Goal: Task Accomplishment & Management: Manage account settings

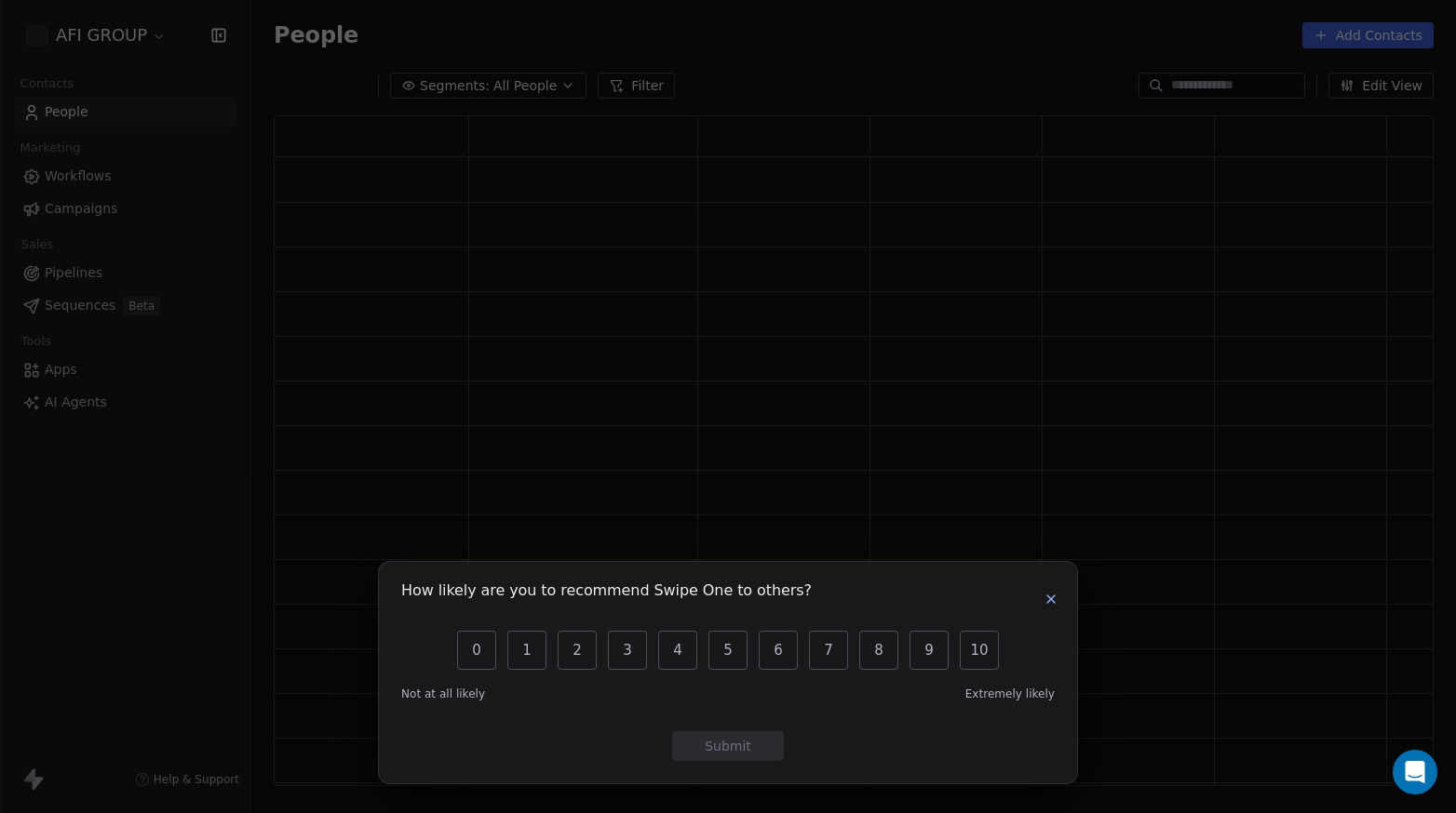
click at [1058, 594] on button "button" at bounding box center [1050, 600] width 23 height 23
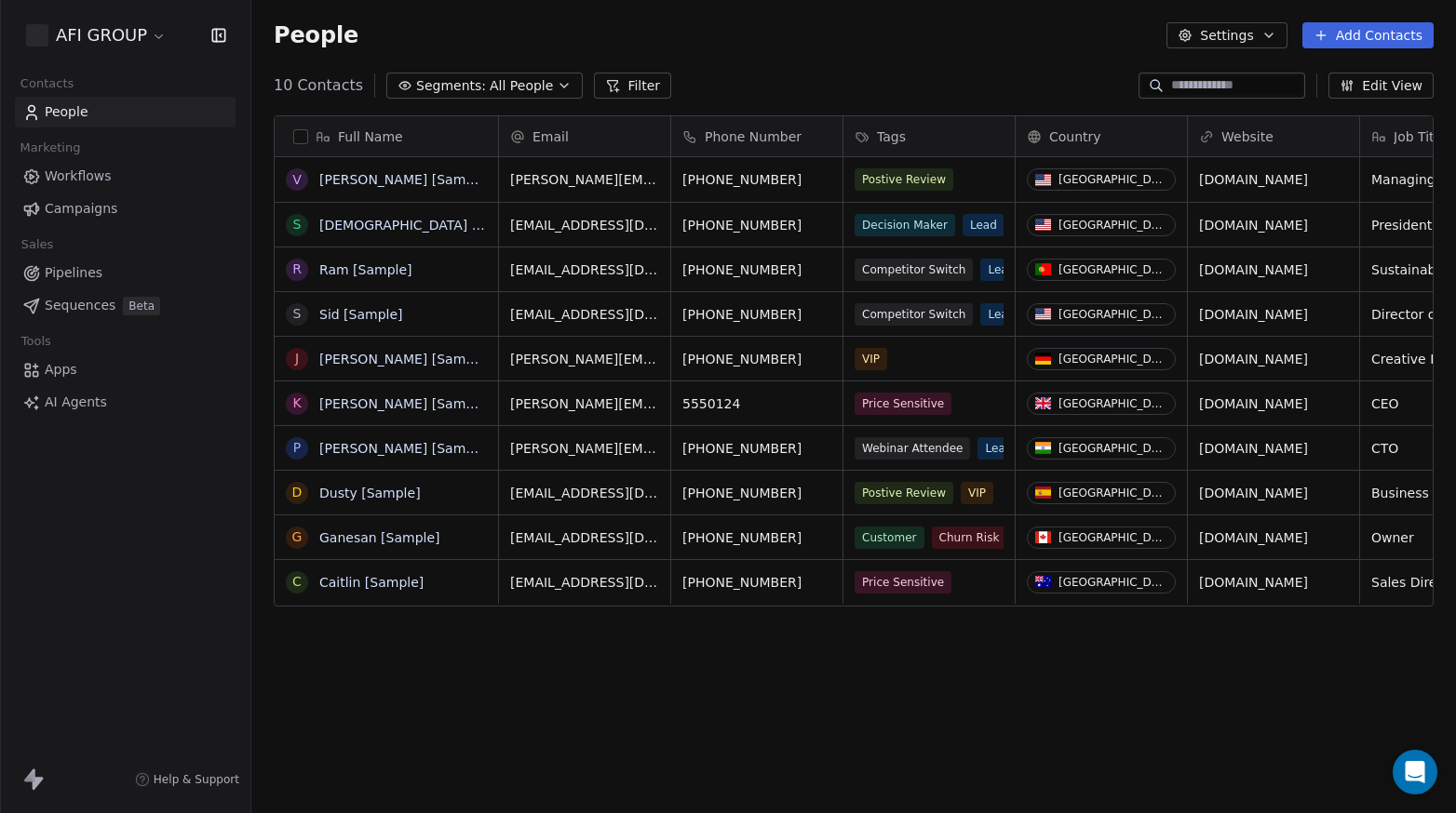
scroll to position [701, 1189]
click at [1211, 27] on button "Settings" at bounding box center [1226, 36] width 120 height 26
click at [1233, 38] on html "AFI GROUP Contacts People Marketing Workflows Campaigns Sales Pipelines Sequenc…" at bounding box center [728, 406] width 1456 height 813
click at [1233, 38] on button "Settings" at bounding box center [1226, 36] width 120 height 26
click at [67, 111] on html "AFI GROUP Contacts People Marketing Workflows Campaigns Sales Pipelines Sequenc…" at bounding box center [728, 406] width 1456 height 813
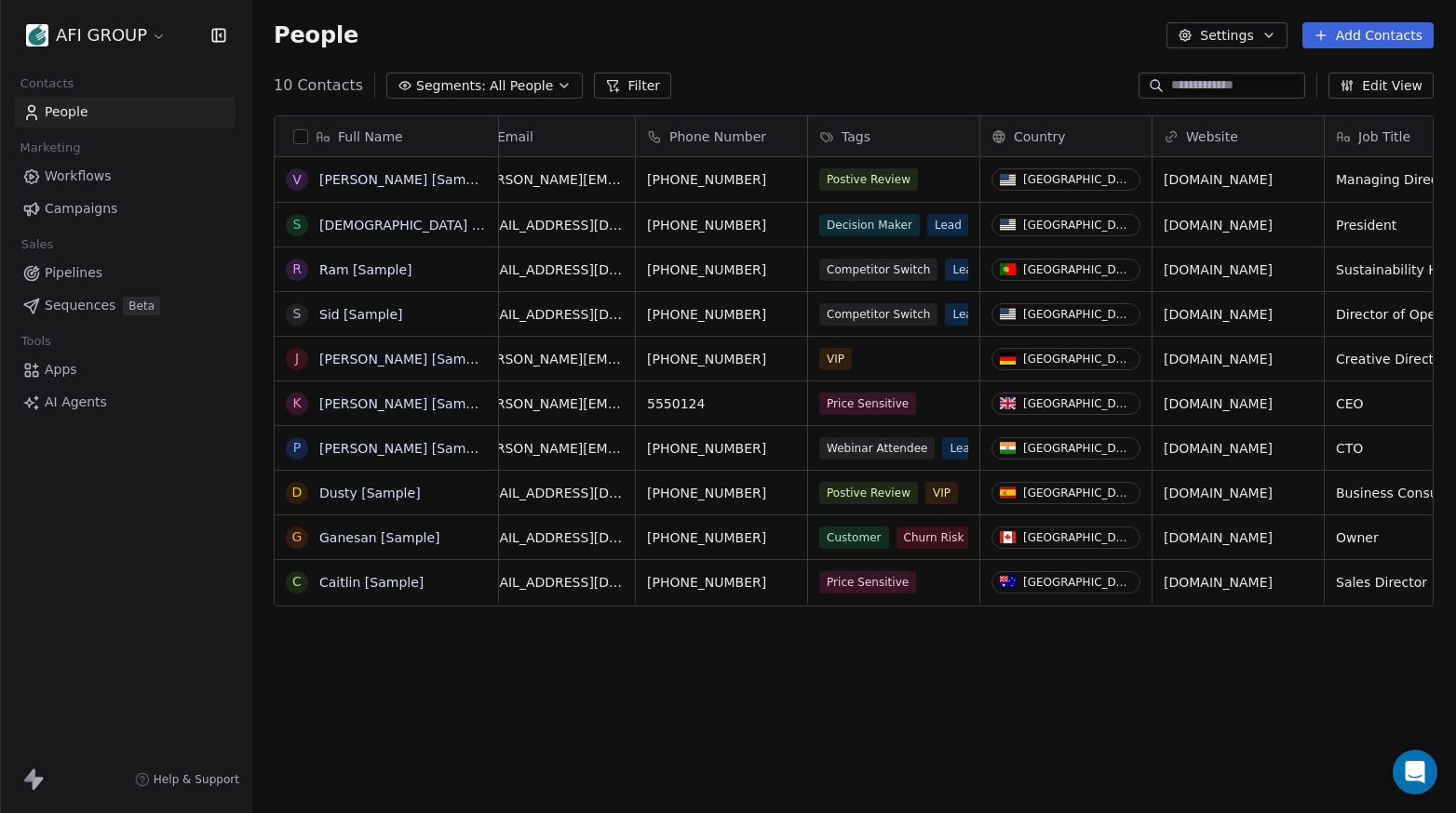
scroll to position [0, 0]
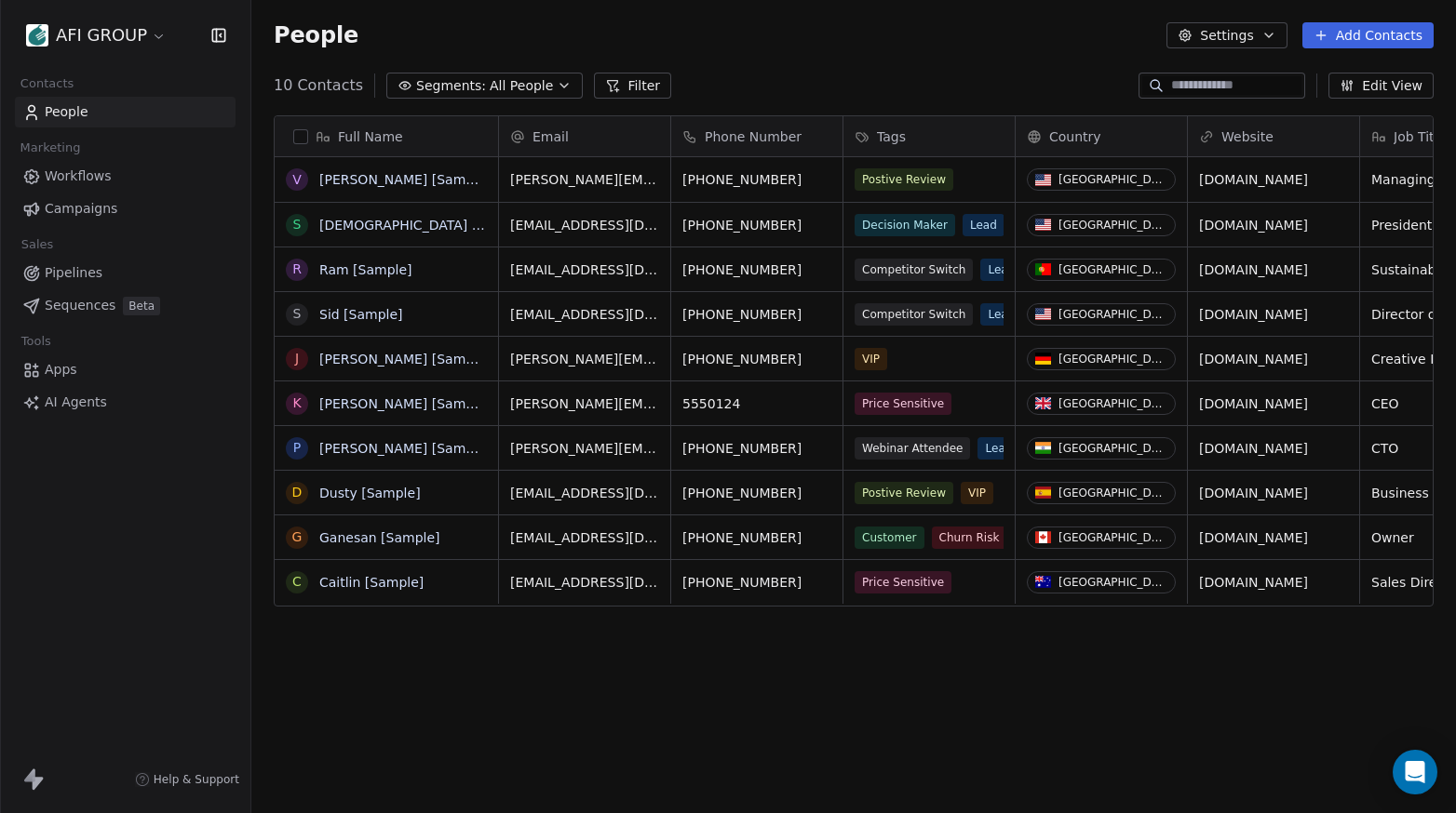
click at [87, 401] on span "AI Agents" at bounding box center [76, 402] width 62 height 20
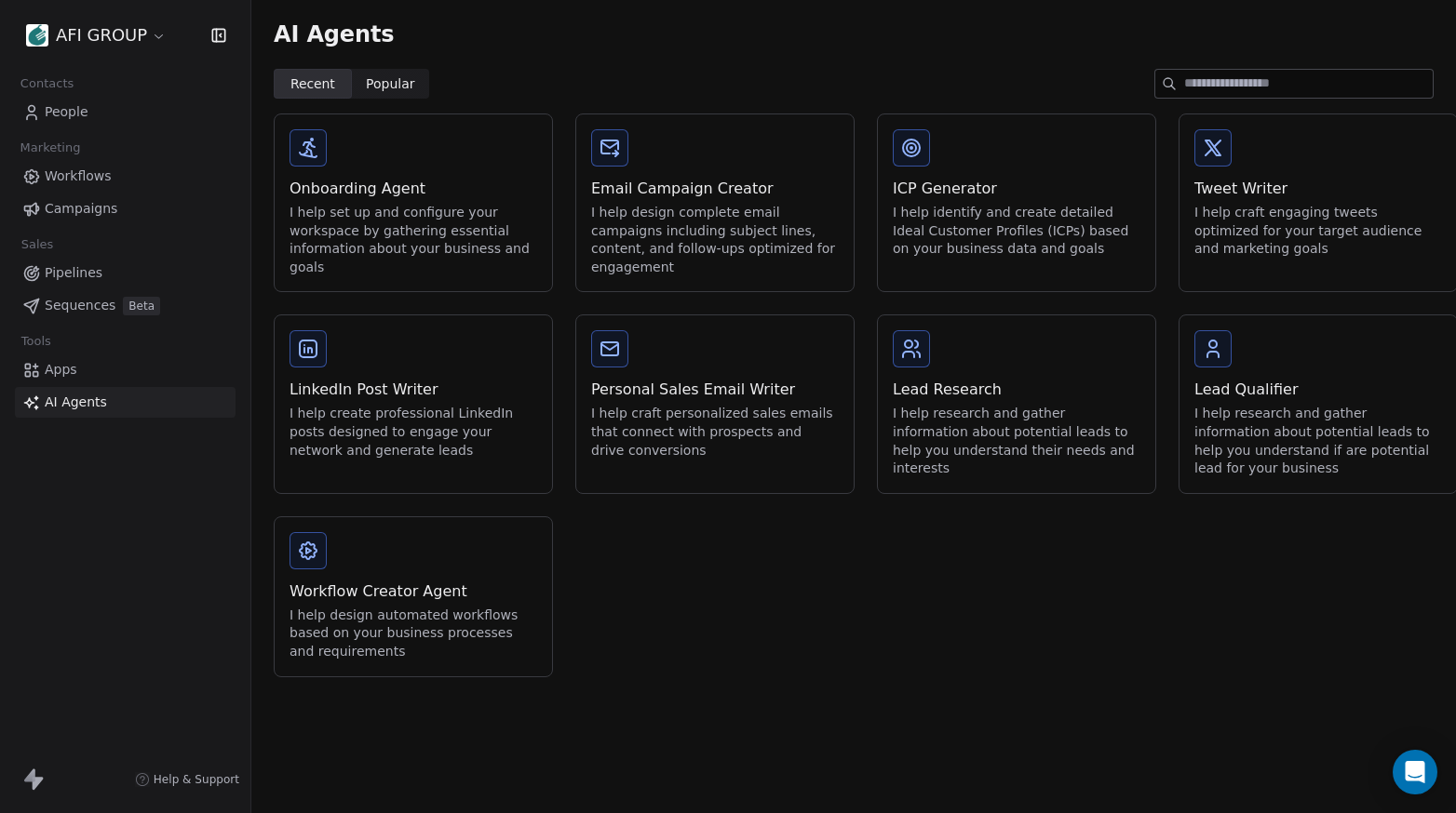
click at [32, 781] on icon at bounding box center [30, 775] width 11 height 13
click at [142, 38] on html "AFI GROUP Contacts People Marketing Workflows Campaigns Sales Pipelines Sequenc…" at bounding box center [728, 406] width 1456 height 813
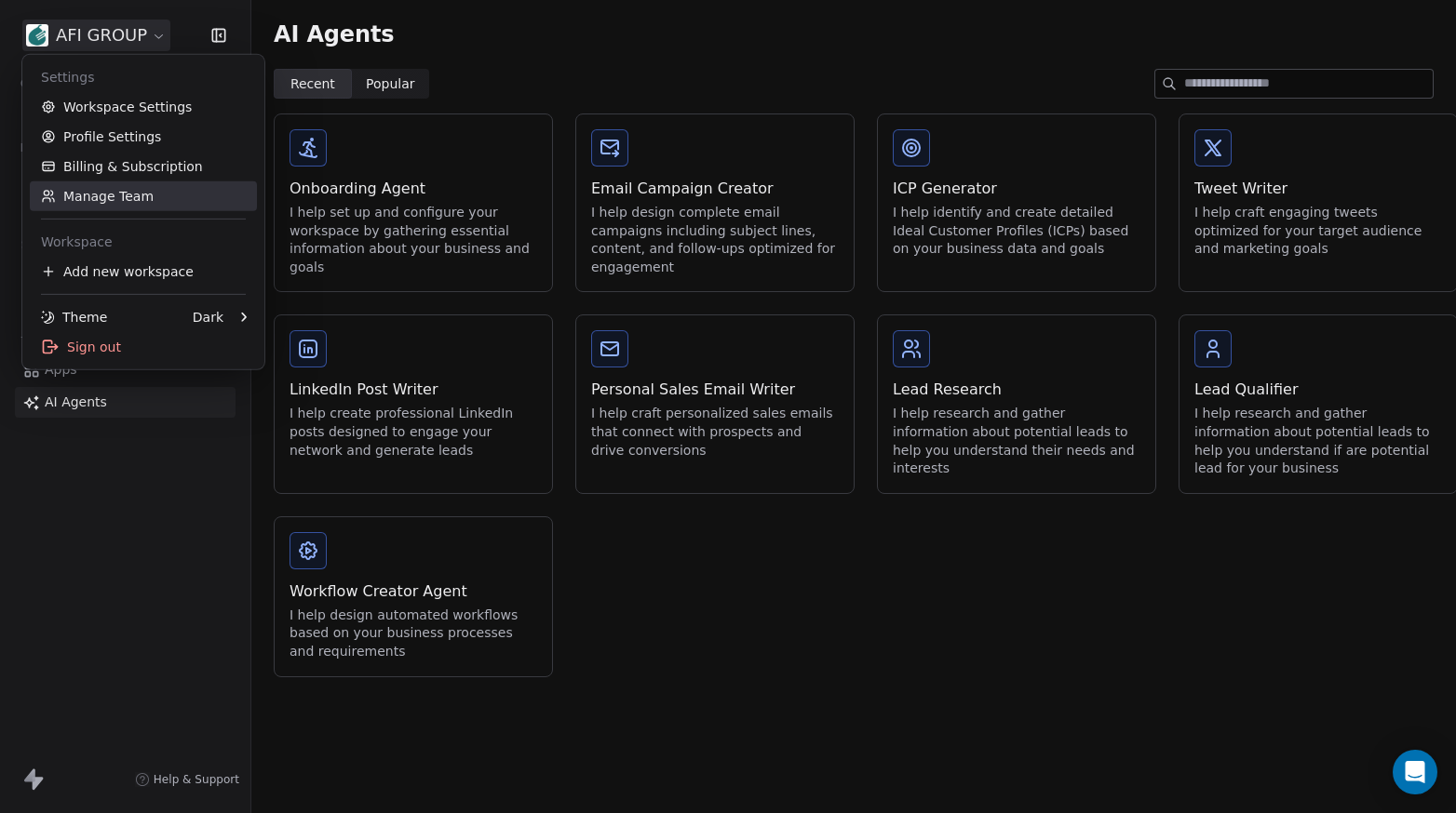
click at [108, 192] on link "Manage Team" at bounding box center [144, 196] width 227 height 30
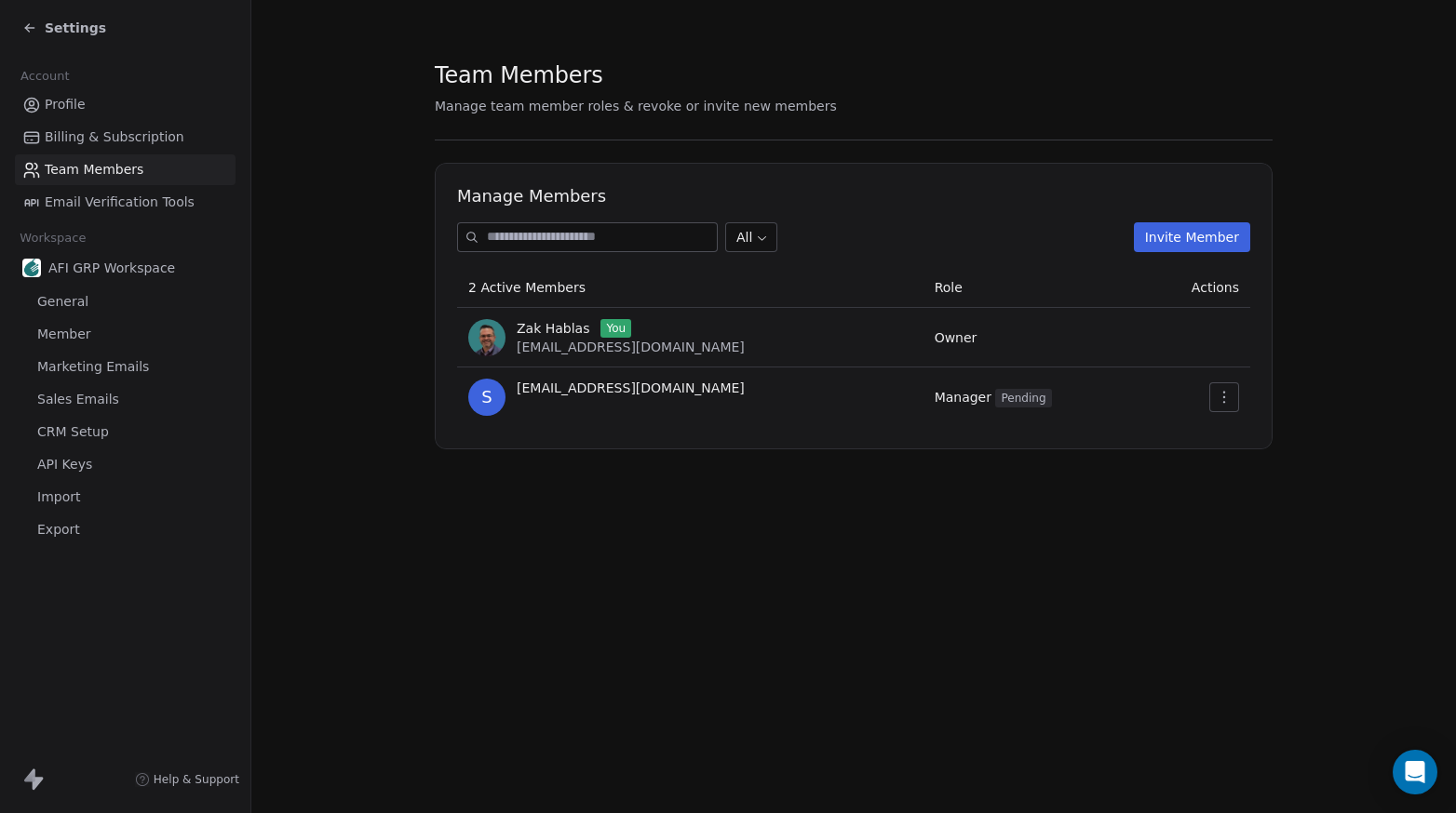
click at [1222, 402] on icon "button" at bounding box center [1224, 397] width 15 height 15
click at [1259, 467] on div "Revoke Invite" at bounding box center [1272, 468] width 111 height 30
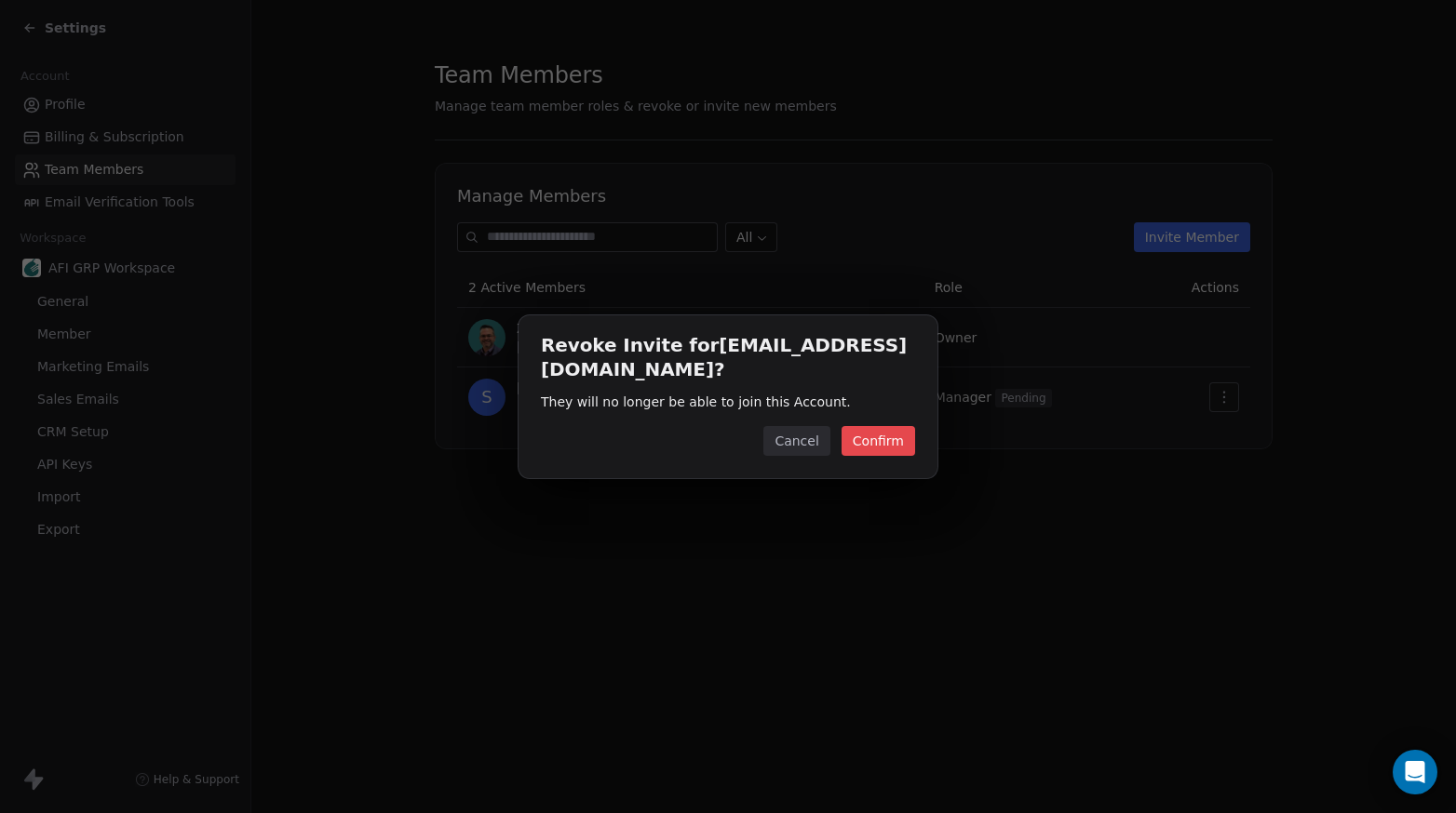
click at [892, 439] on button "Confirm" at bounding box center [878, 441] width 73 height 30
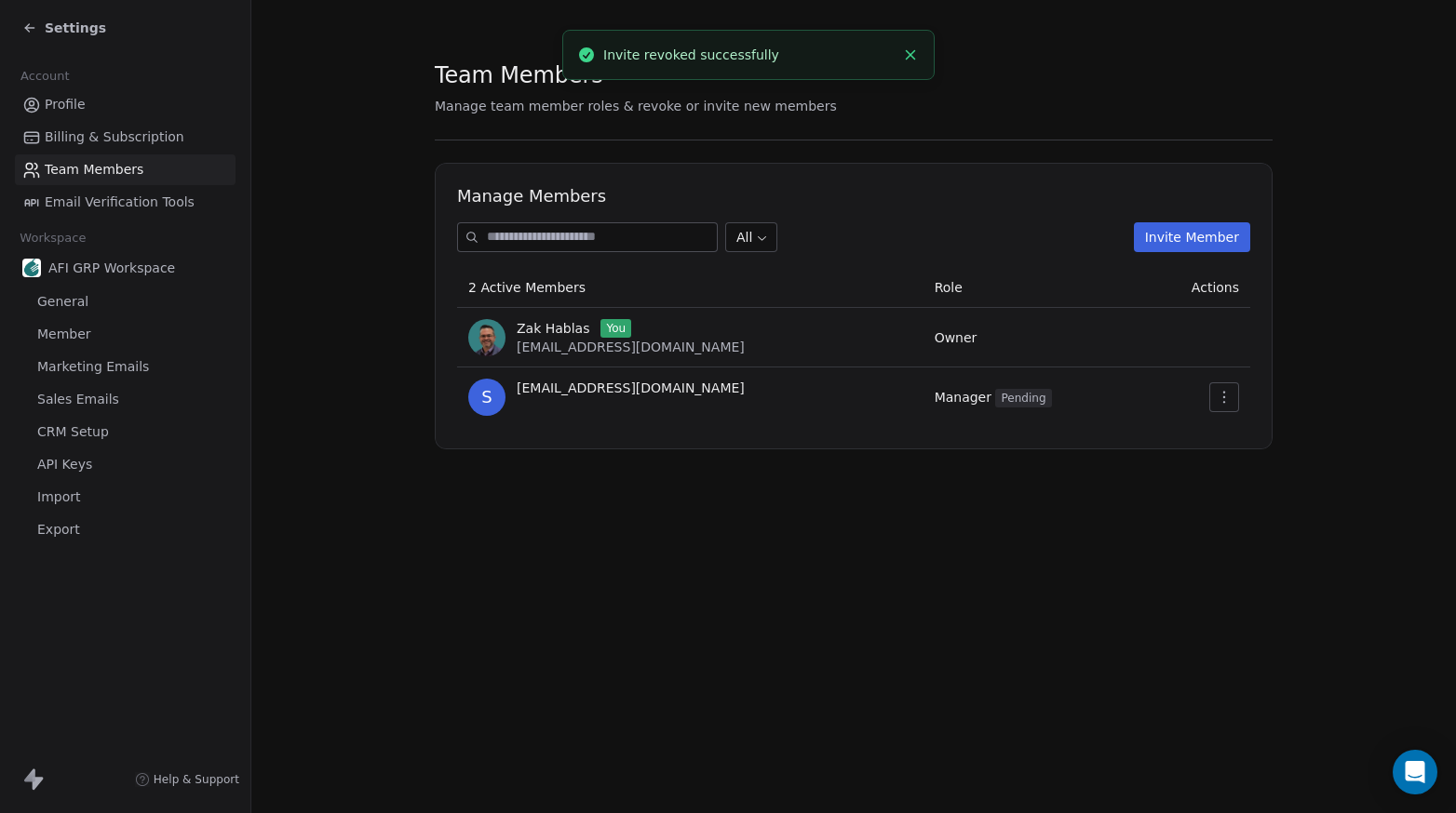
click at [1188, 233] on button "Invite Member" at bounding box center [1191, 238] width 116 height 30
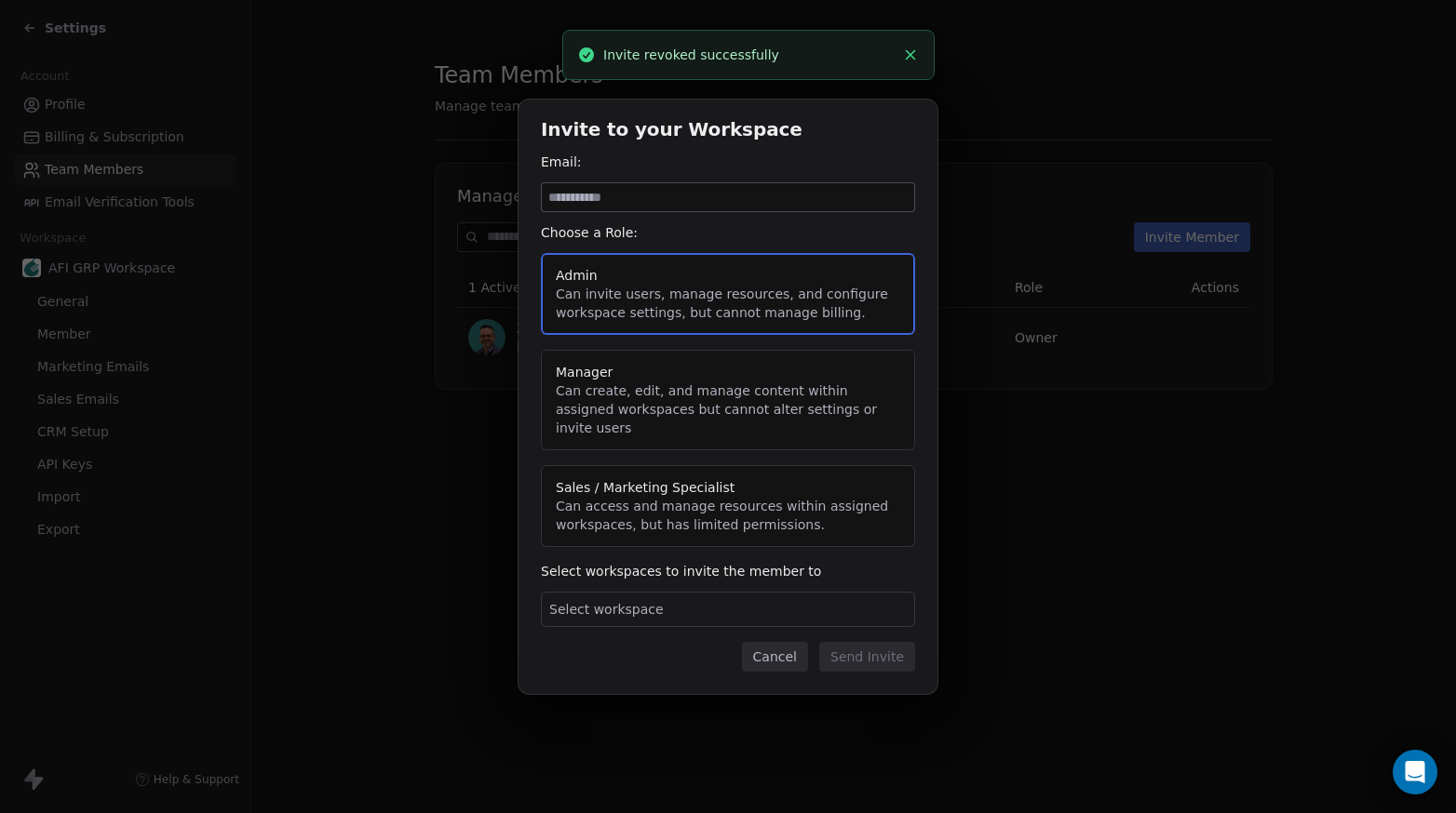
click at [789, 209] on input at bounding box center [728, 197] width 373 height 28
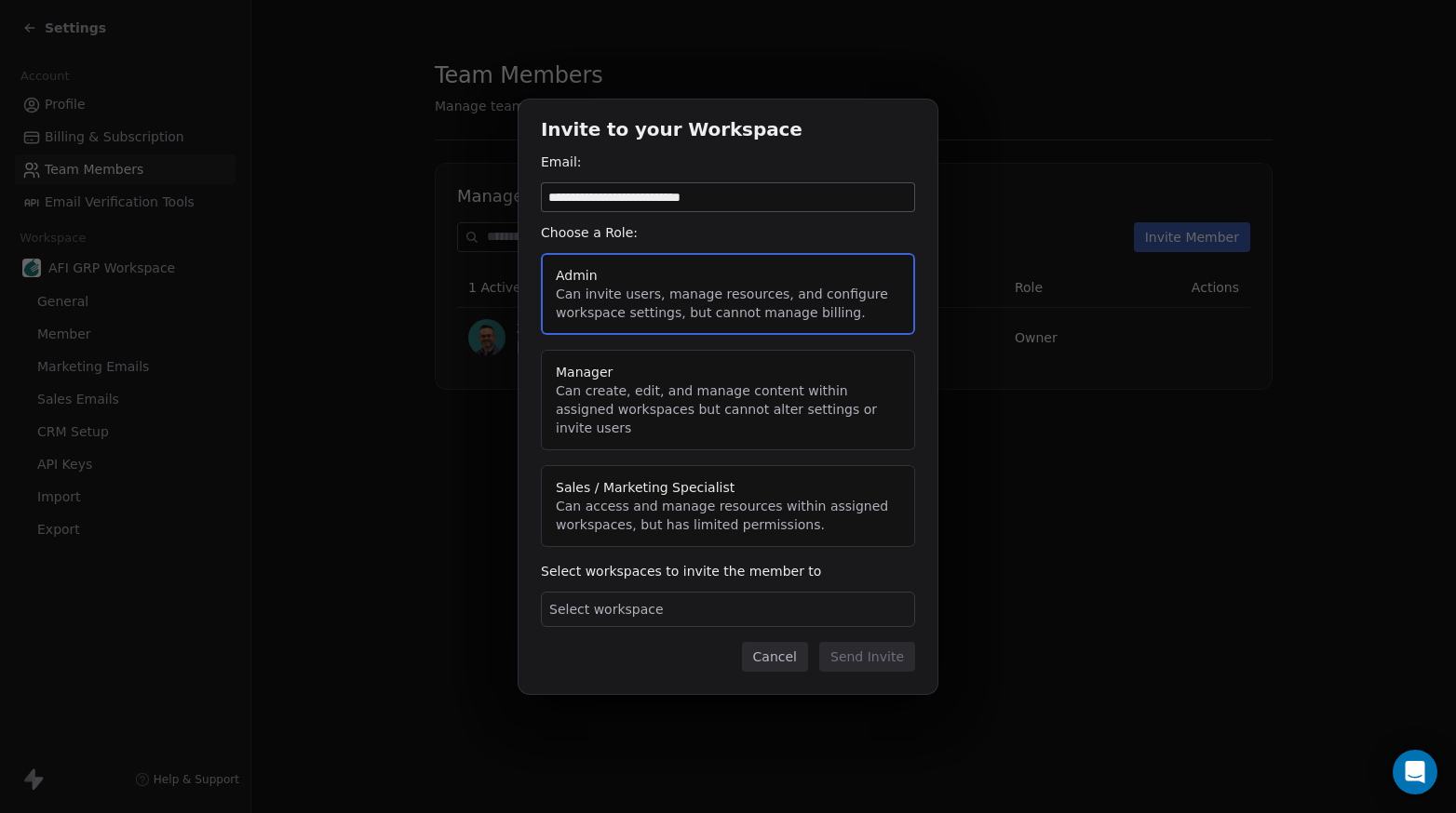
click at [556, 207] on input "**********" at bounding box center [728, 197] width 373 height 28
type input "**********"
click at [687, 406] on button "Manager Can create, edit, and manage content within assigned workspaces but can…" at bounding box center [728, 400] width 375 height 100
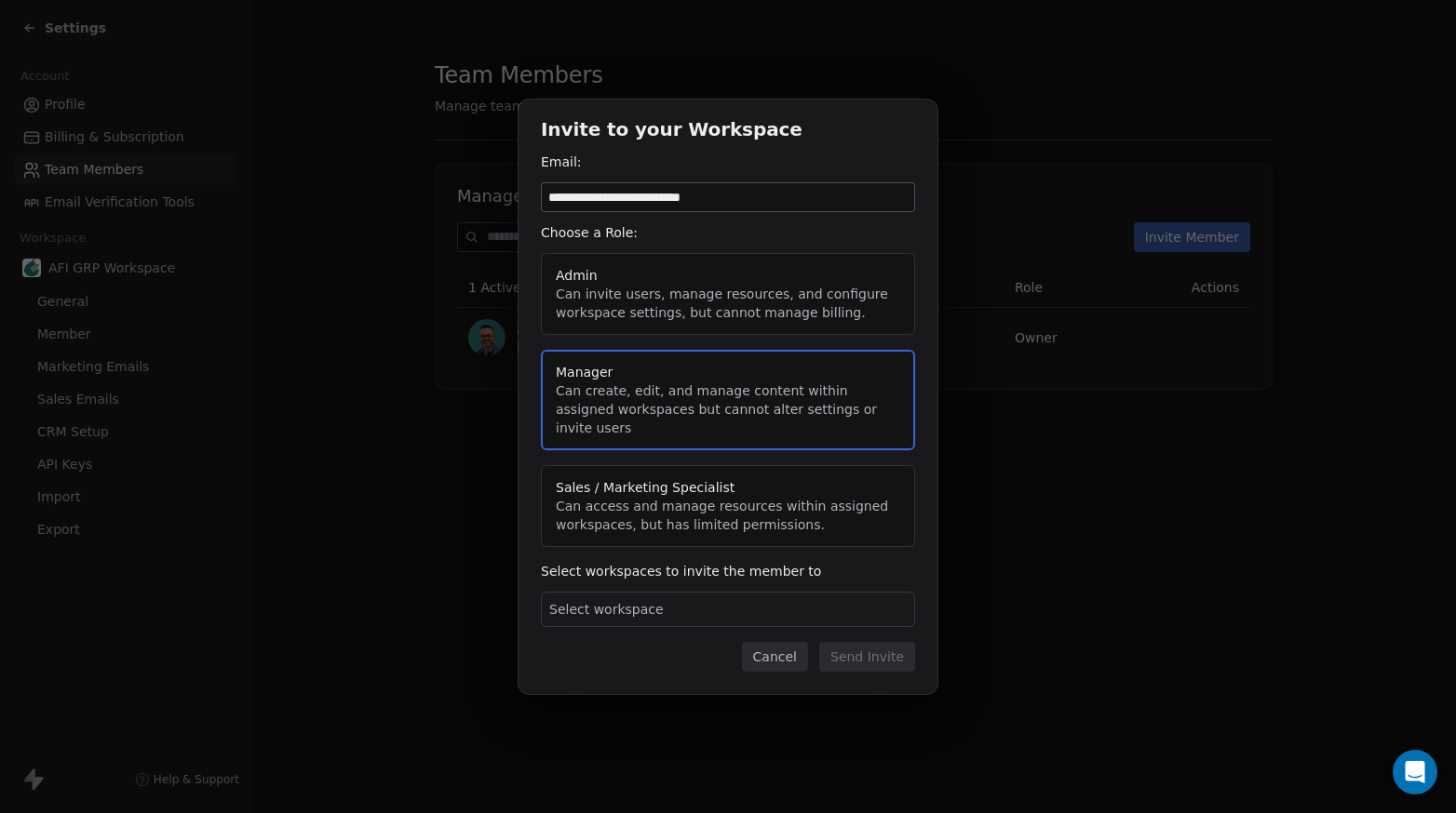
click at [731, 596] on div "Select workspace" at bounding box center [728, 610] width 375 height 36
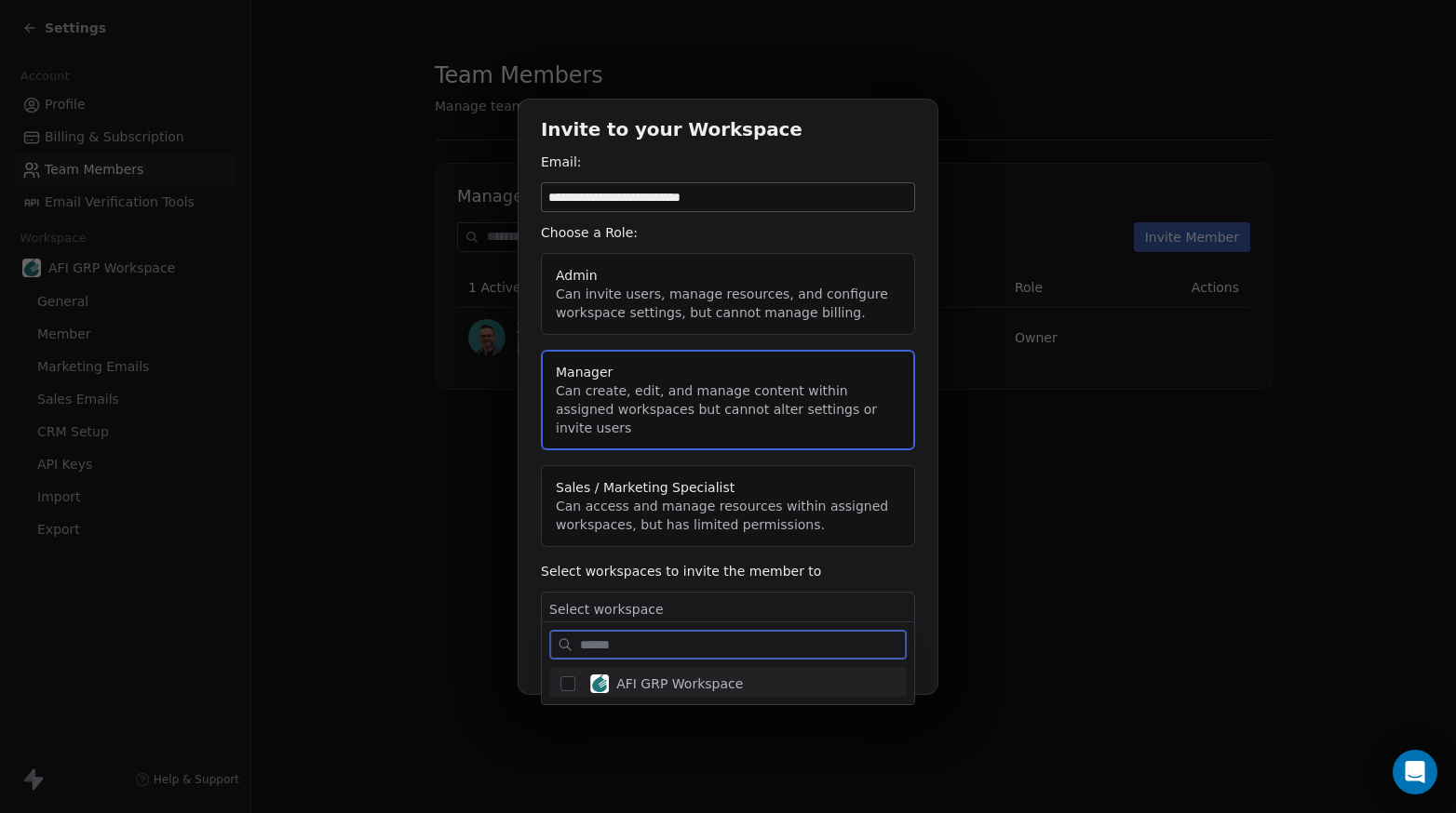
click at [686, 682] on span "AFI GRP Workspace" at bounding box center [679, 684] width 127 height 19
click at [843, 567] on div "**********" at bounding box center [728, 406] width 1456 height 674
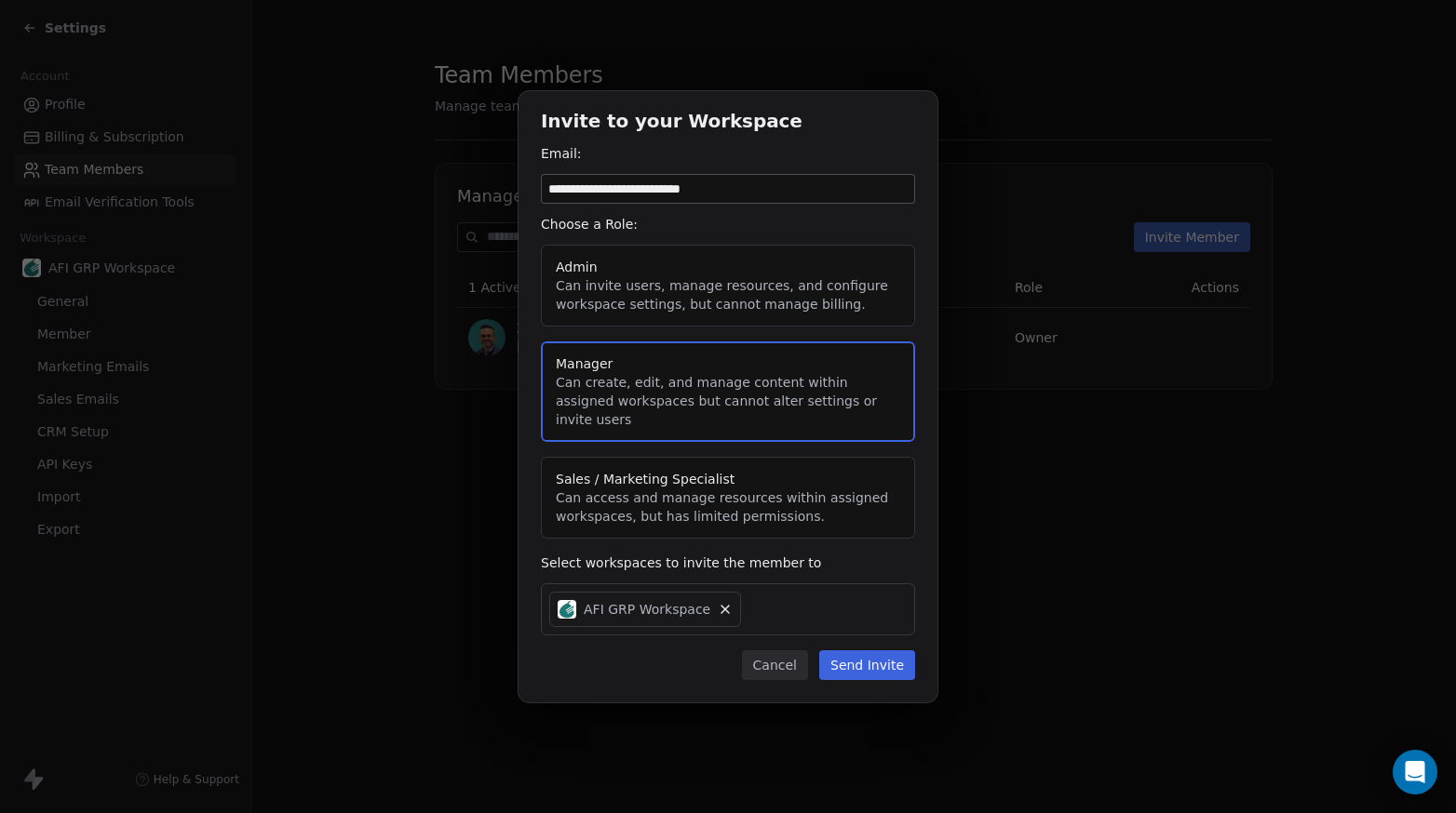
click at [879, 664] on button "Send Invite" at bounding box center [866, 666] width 96 height 30
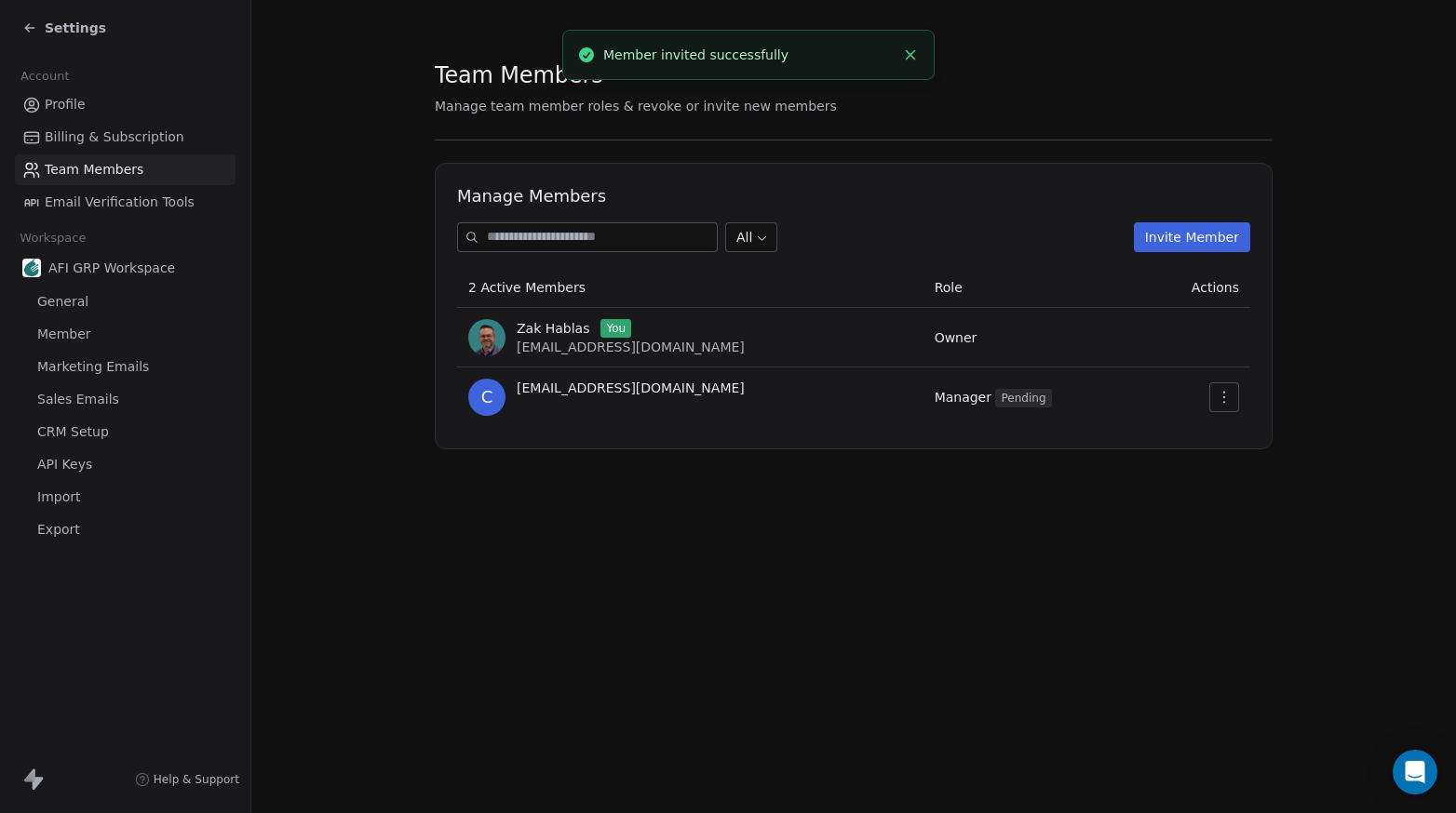
click at [54, 98] on span "Profile" at bounding box center [66, 104] width 41 height 20
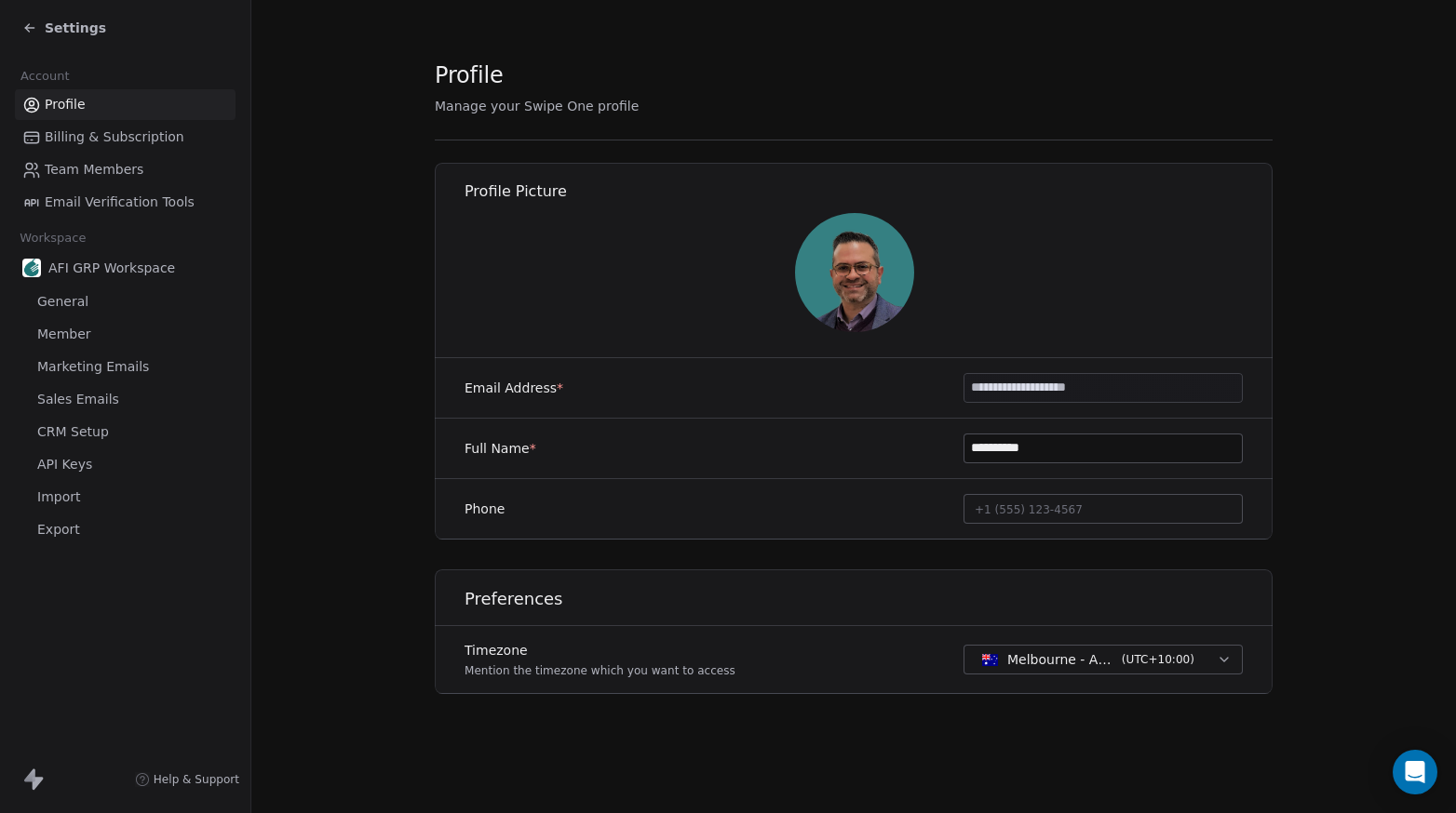
click at [86, 268] on span "AFI GRP Workspace" at bounding box center [112, 268] width 127 height 19
click at [70, 300] on span "General" at bounding box center [63, 301] width 52 height 20
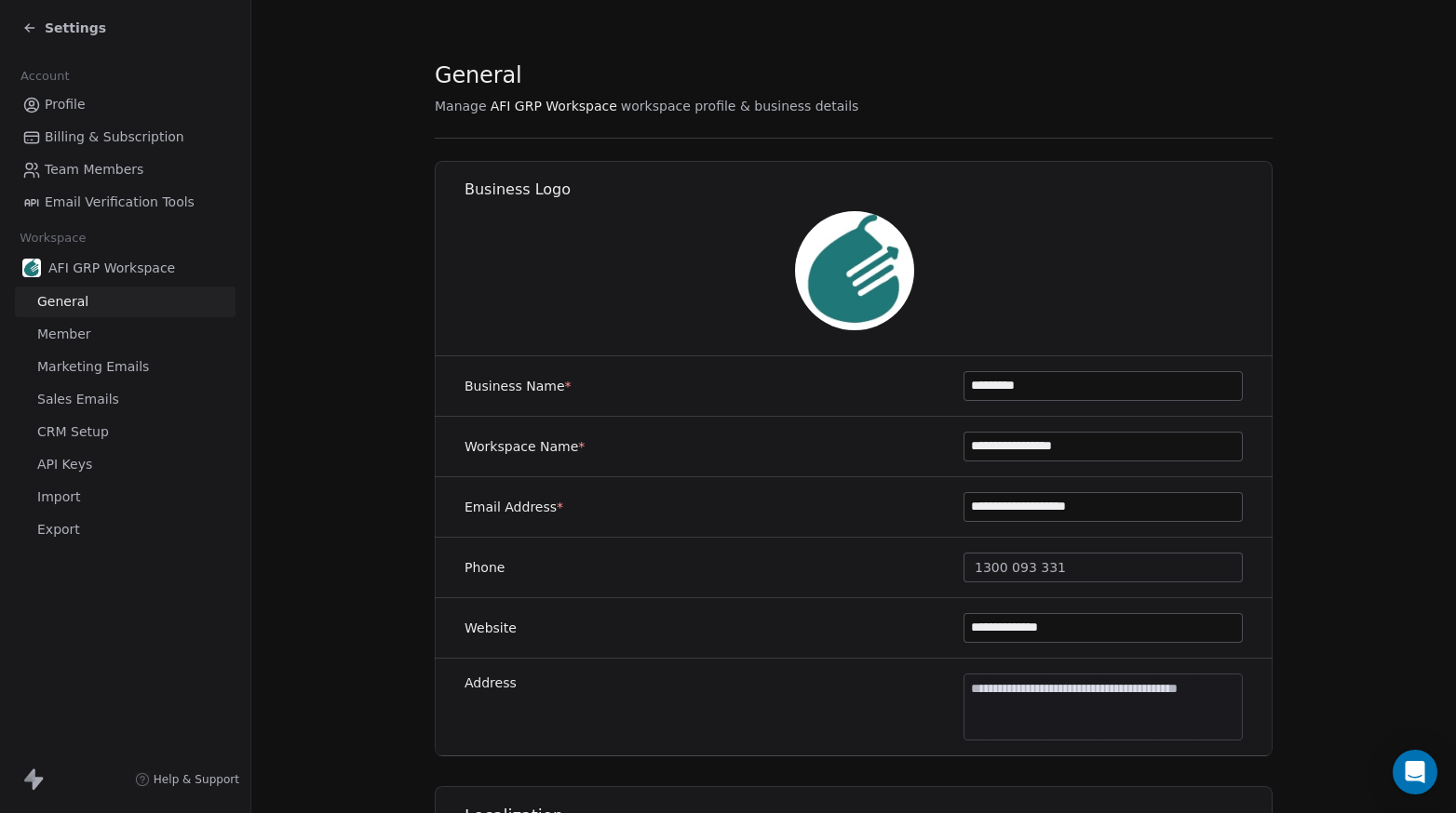
click at [853, 275] on img at bounding box center [854, 270] width 119 height 119
click at [64, 161] on span "Team Members" at bounding box center [94, 170] width 99 height 20
